Goal: Task Accomplishment & Management: Use online tool/utility

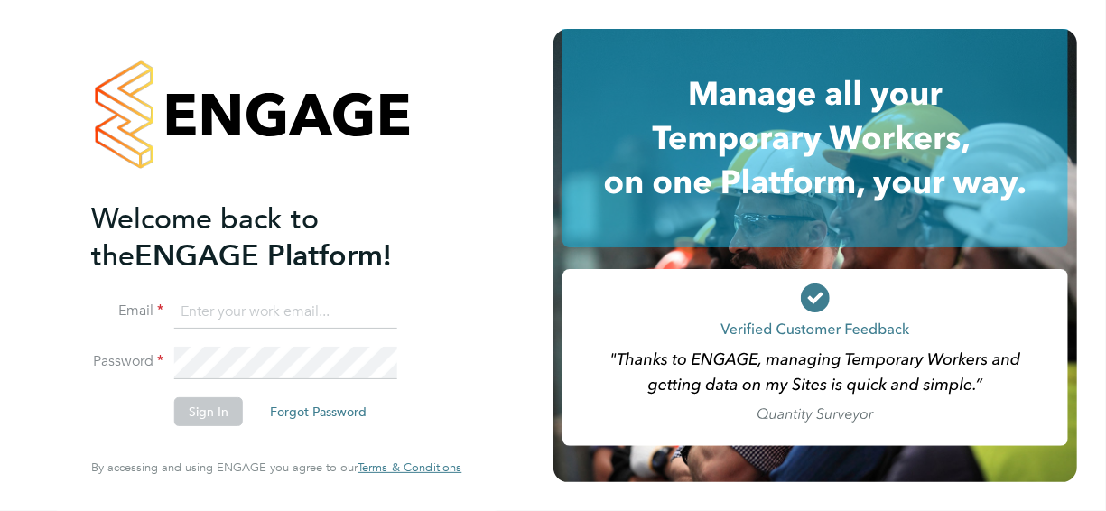
type input "[PERSON_NAME][EMAIL_ADDRESS][PERSON_NAME][DOMAIN_NAME]"
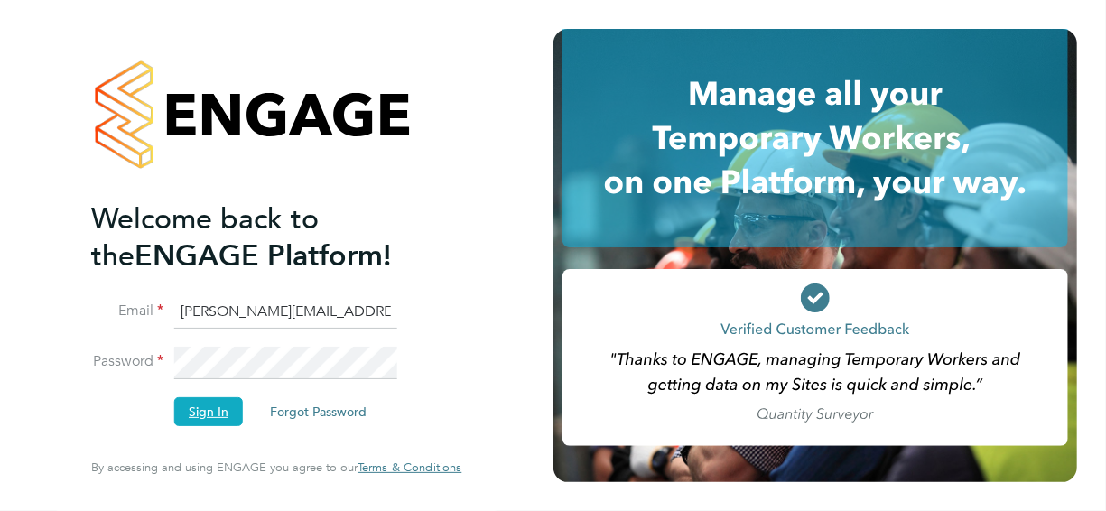
click at [210, 421] on button "Sign In" at bounding box center [208, 411] width 69 height 29
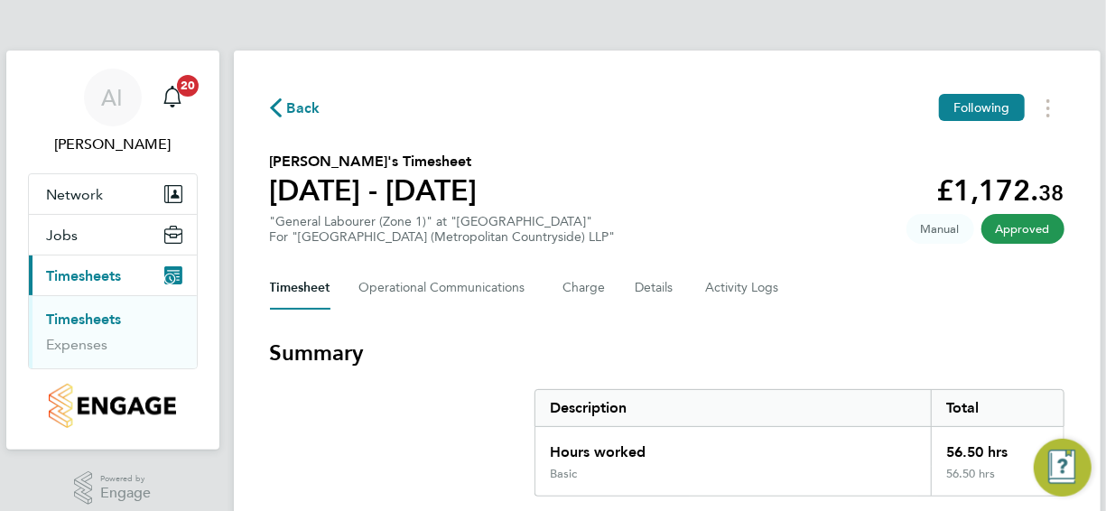
click at [94, 319] on link "Timesheets" at bounding box center [84, 318] width 75 height 17
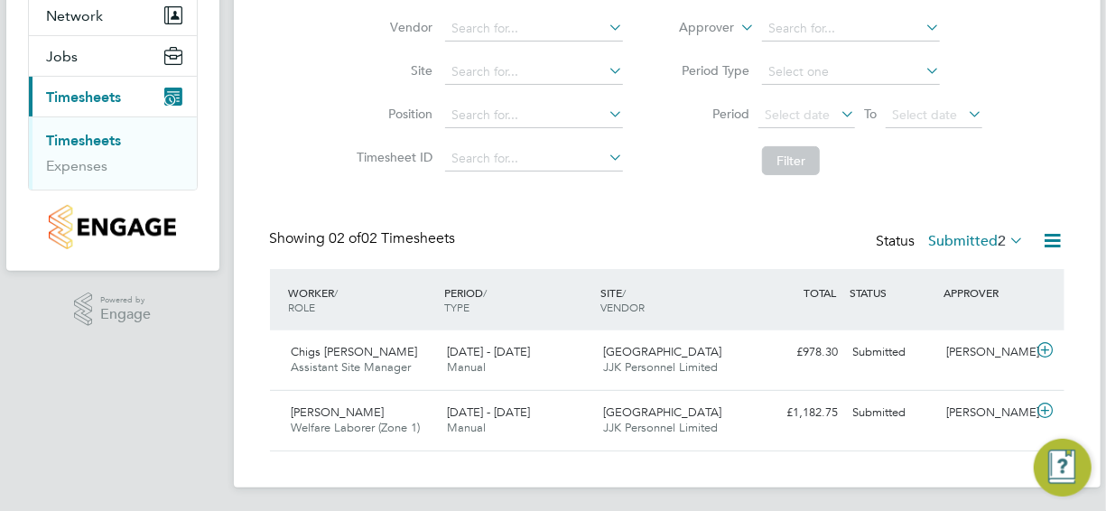
scroll to position [182, 0]
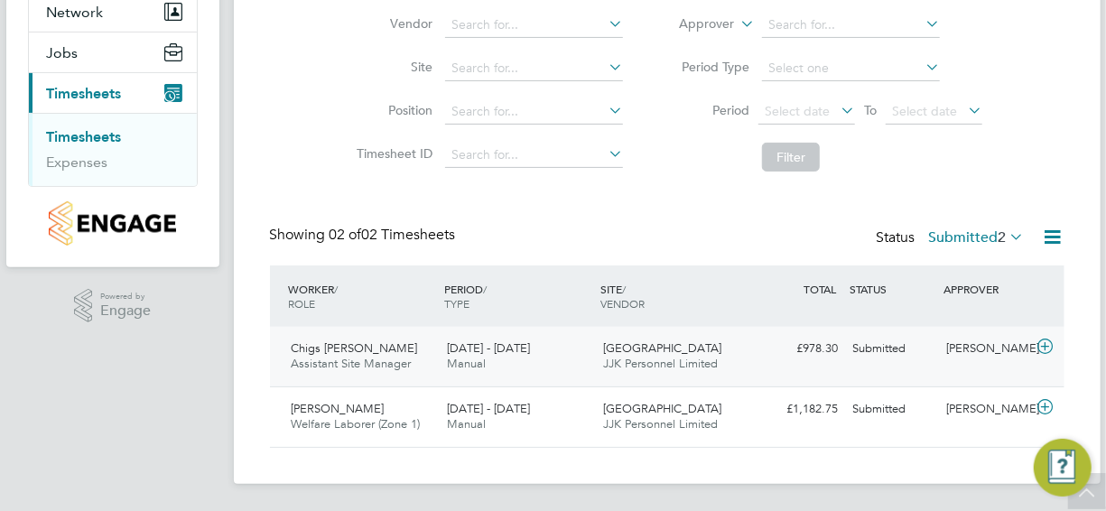
click at [1047, 344] on icon at bounding box center [1044, 346] width 23 height 14
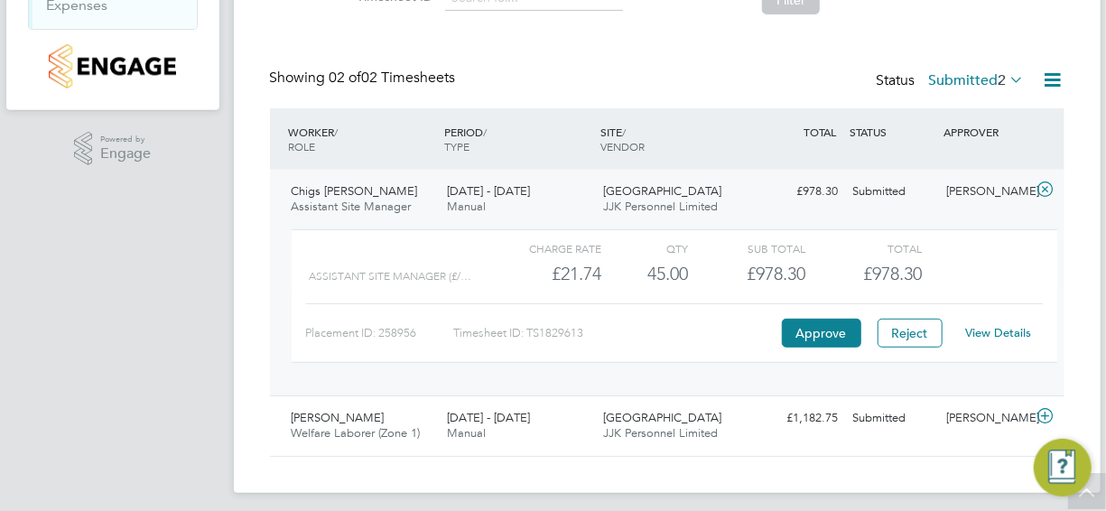
scroll to position [348, 0]
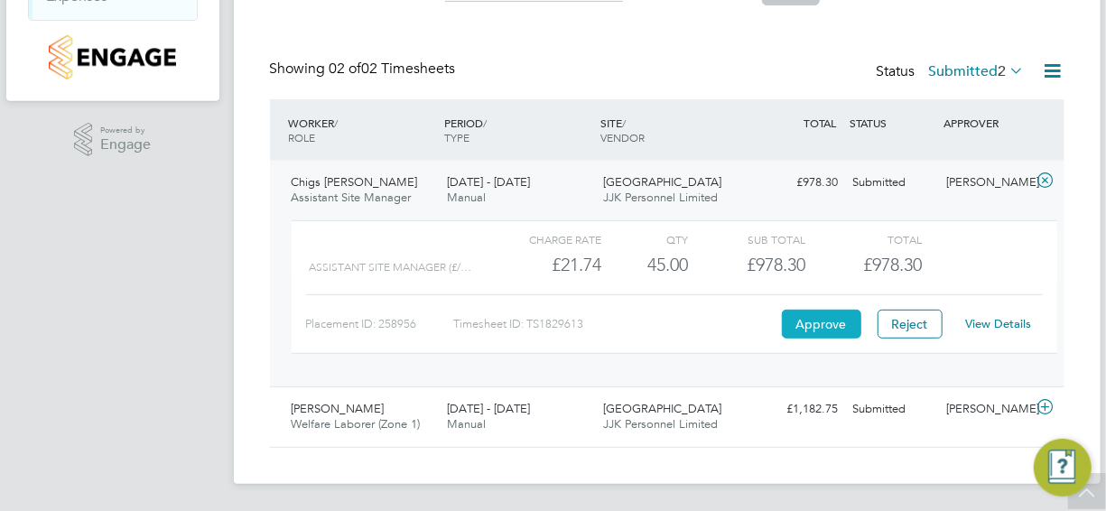
click at [819, 319] on button "Approve" at bounding box center [821, 324] width 79 height 29
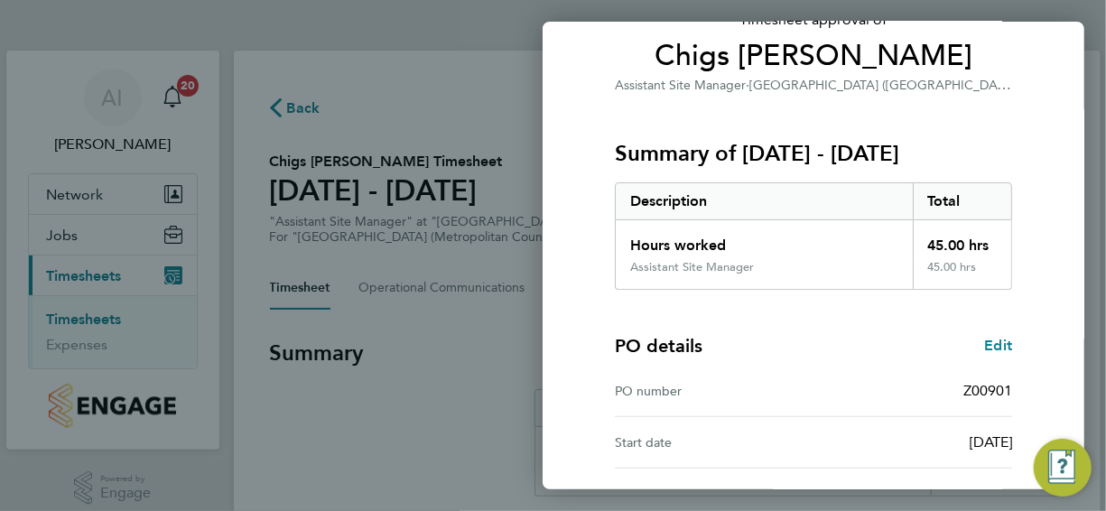
scroll to position [301, 0]
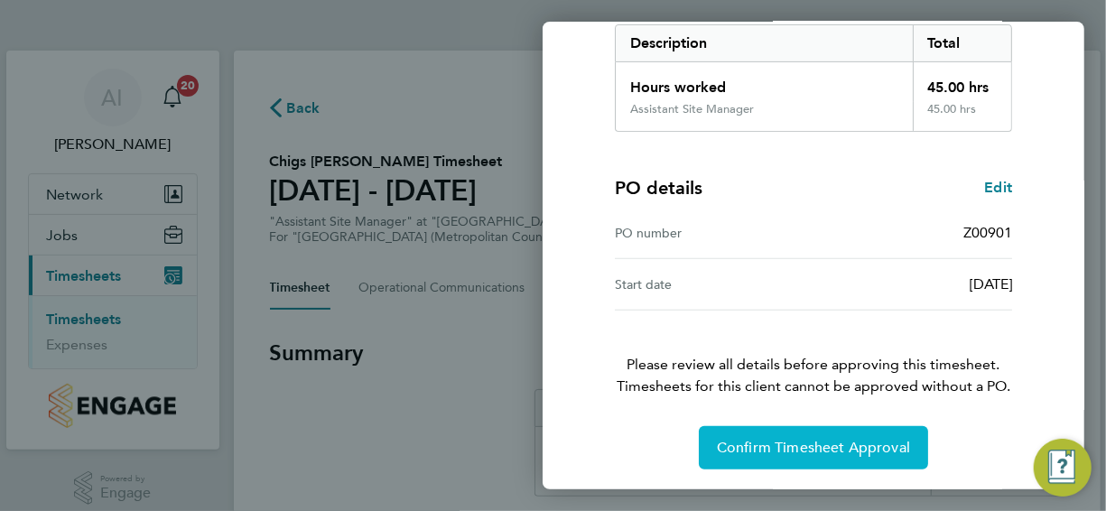
click at [831, 439] on span "Confirm Timesheet Approval" at bounding box center [813, 448] width 193 height 18
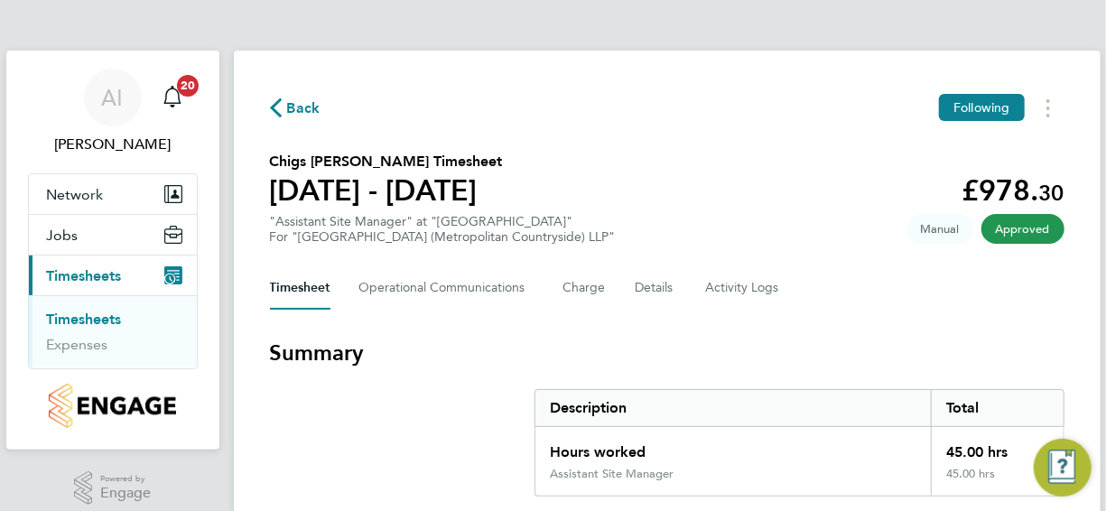
click at [75, 312] on link "Timesheets" at bounding box center [84, 318] width 75 height 17
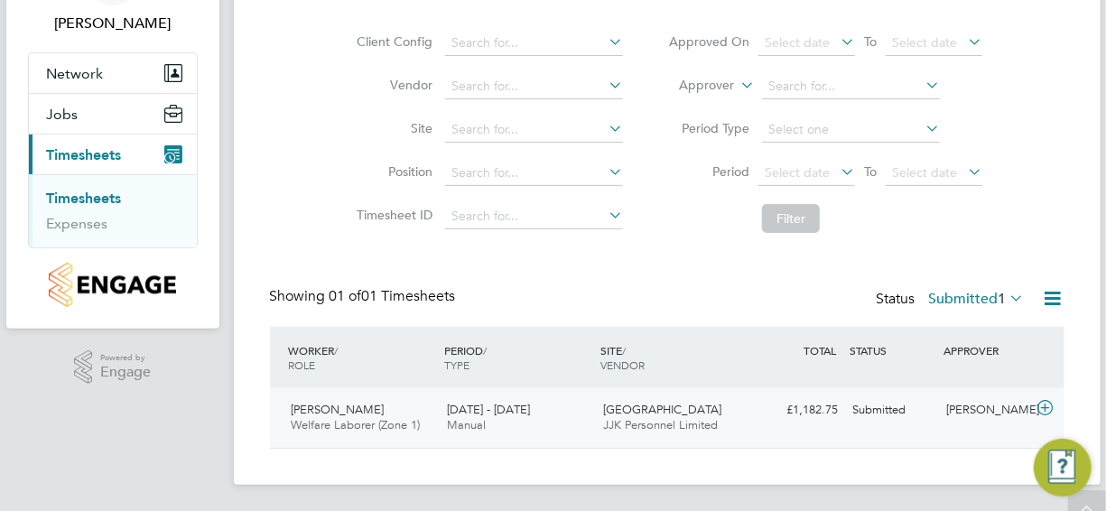
scroll to position [123, 0]
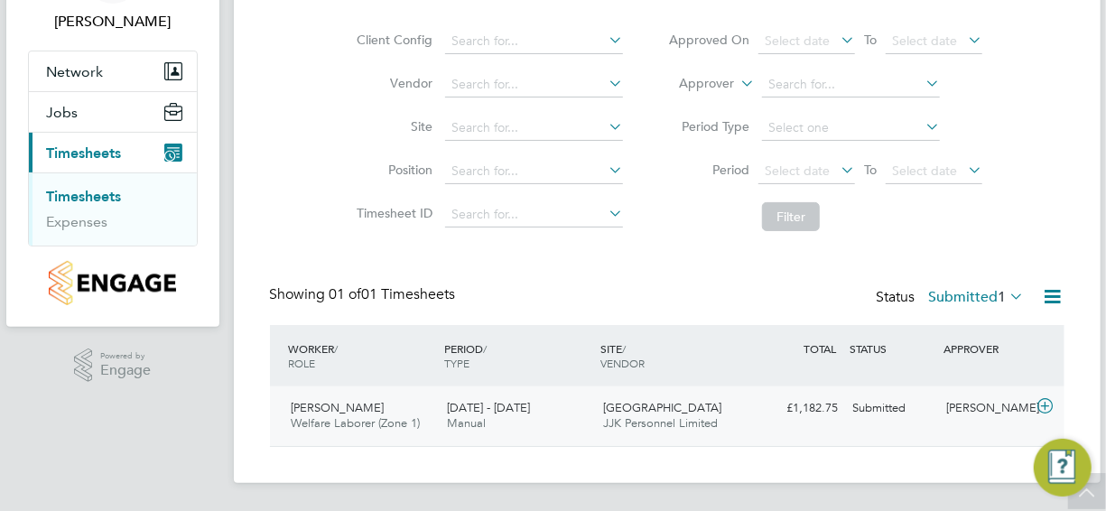
click at [1046, 399] on icon at bounding box center [1044, 406] width 23 height 14
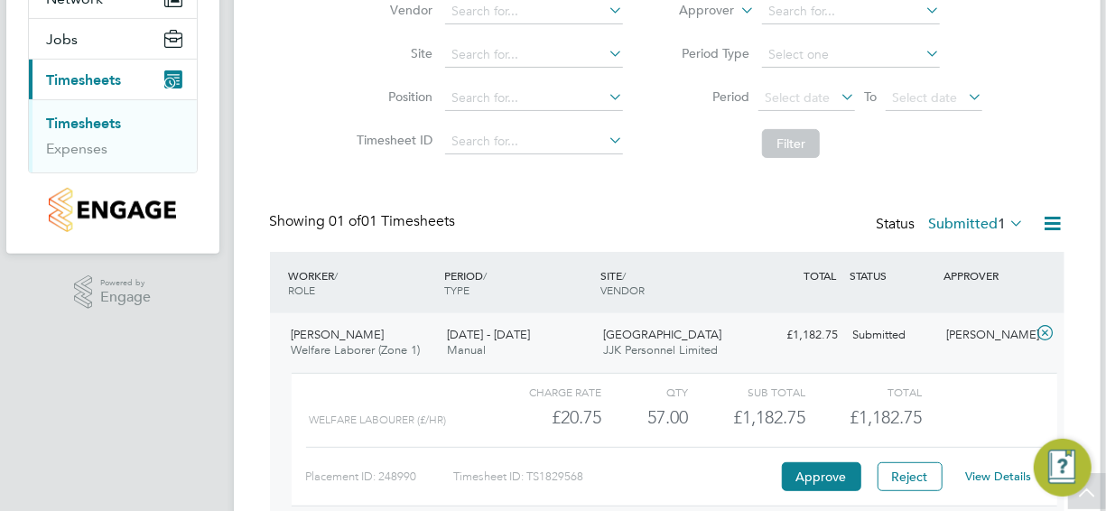
scroll to position [288, 0]
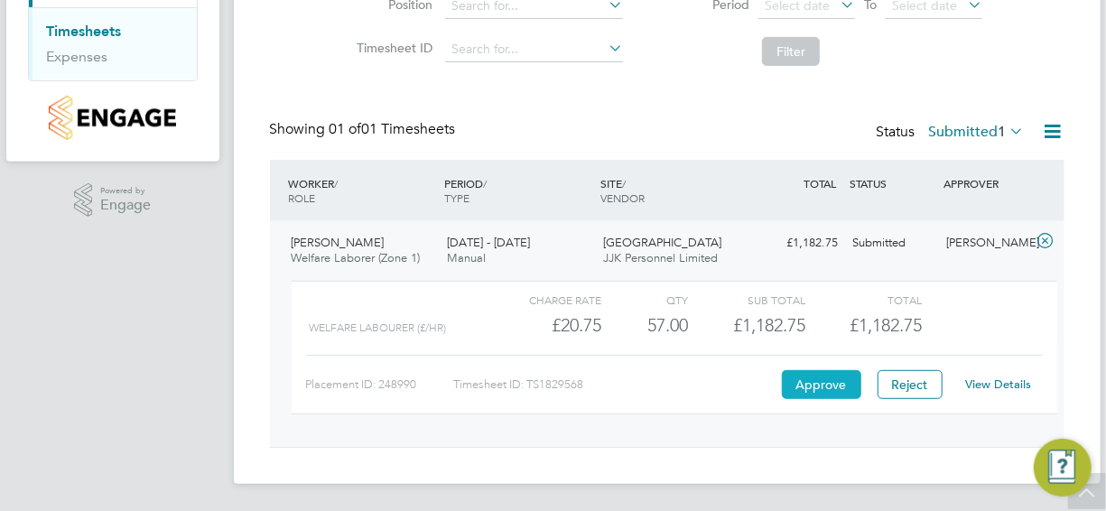
click at [823, 385] on button "Approve" at bounding box center [821, 384] width 79 height 29
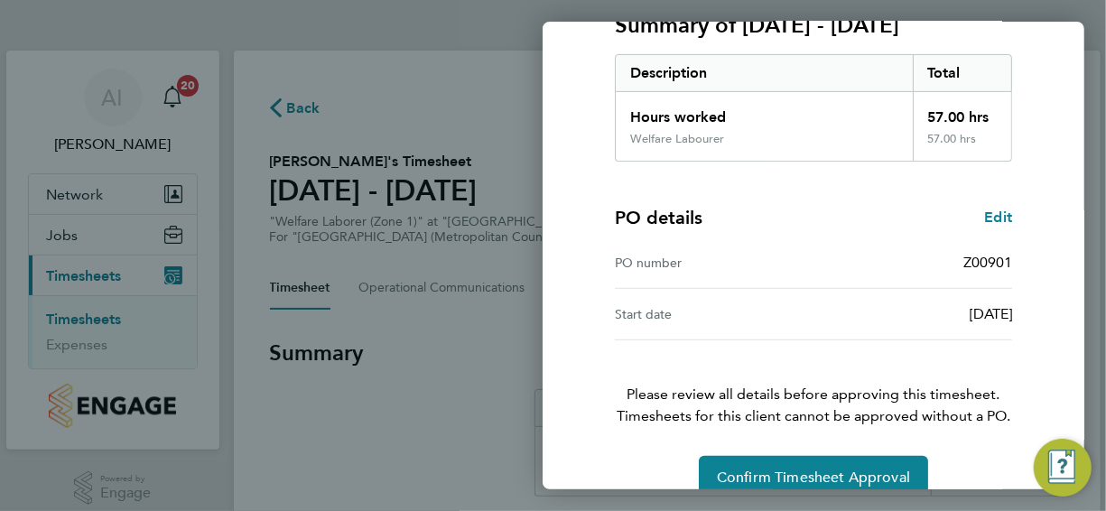
scroll to position [301, 0]
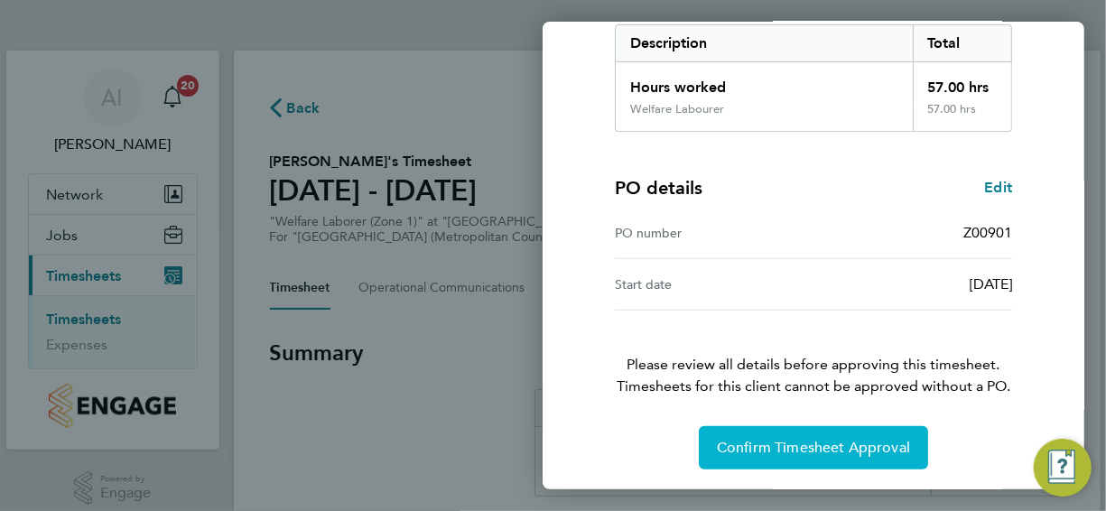
click at [835, 442] on span "Confirm Timesheet Approval" at bounding box center [813, 448] width 193 height 18
